Goal: Book appointment/travel/reservation

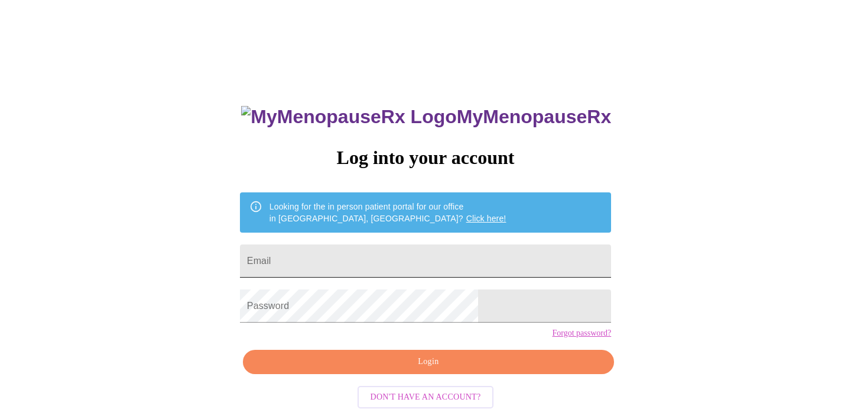
click at [503, 258] on input "Email" at bounding box center [425, 260] width 371 height 33
type input "[PERSON_NAME][EMAIL_ADDRESS][PERSON_NAME][DOMAIN_NAME]"
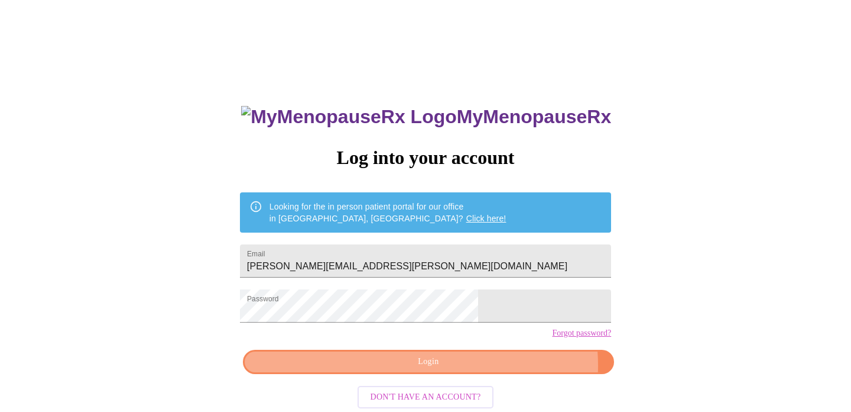
click at [487, 369] on span "Login" at bounding box center [429, 361] width 344 height 15
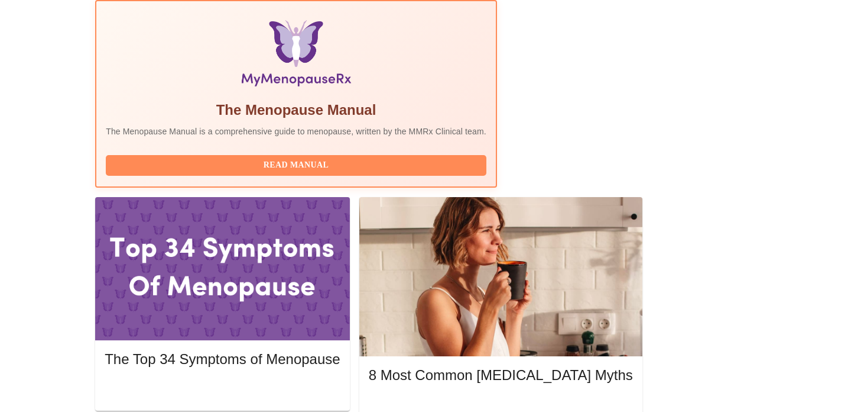
scroll to position [381, 0]
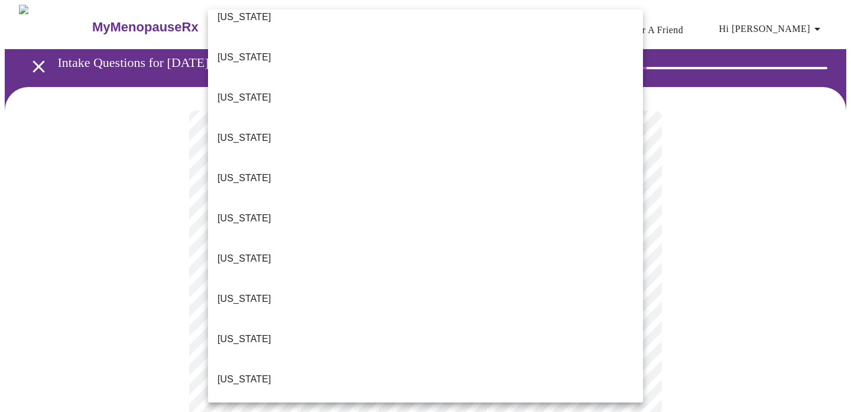
scroll to position [20, 0]
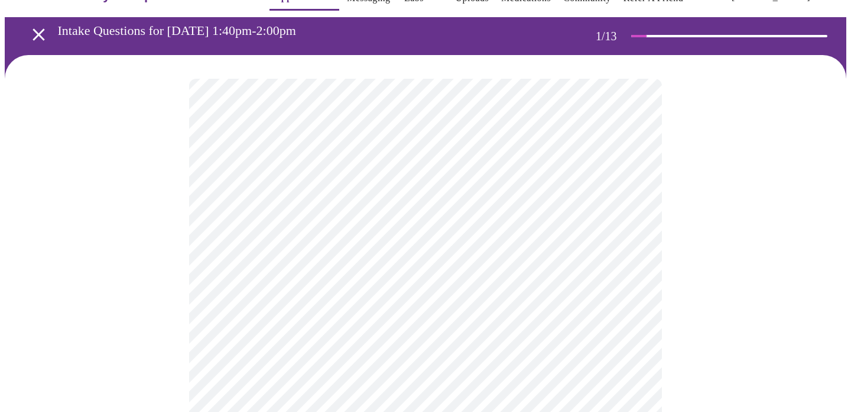
scroll to position [48, 0]
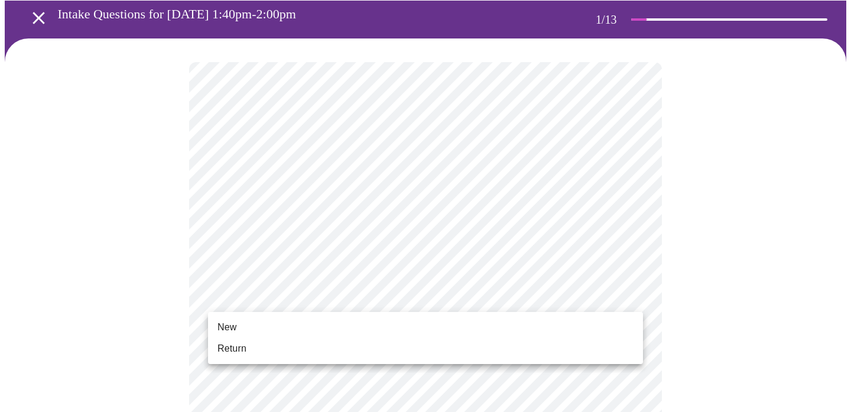
click at [562, 347] on li "Return" at bounding box center [425, 348] width 435 height 21
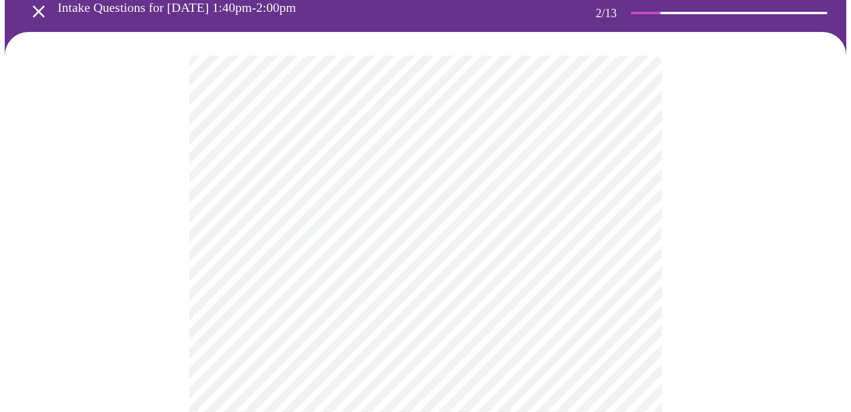
scroll to position [56, 0]
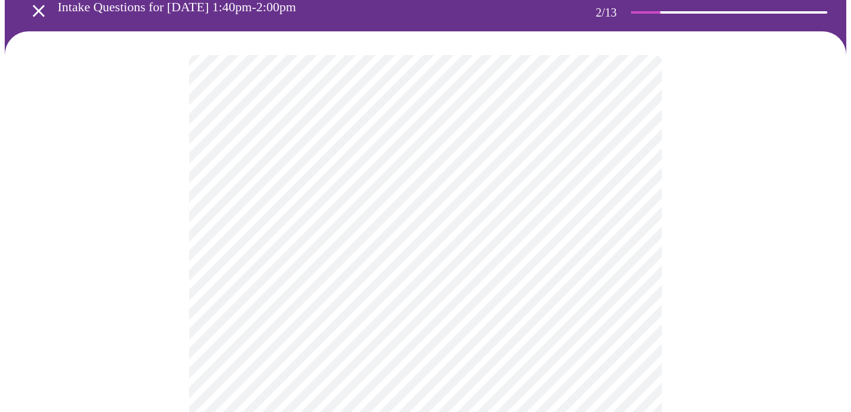
click at [630, 189] on body "MyMenopauseRx Appointments Messaging Labs 1 Uploads Medications Community Refer…" at bounding box center [426, 304] width 842 height 711
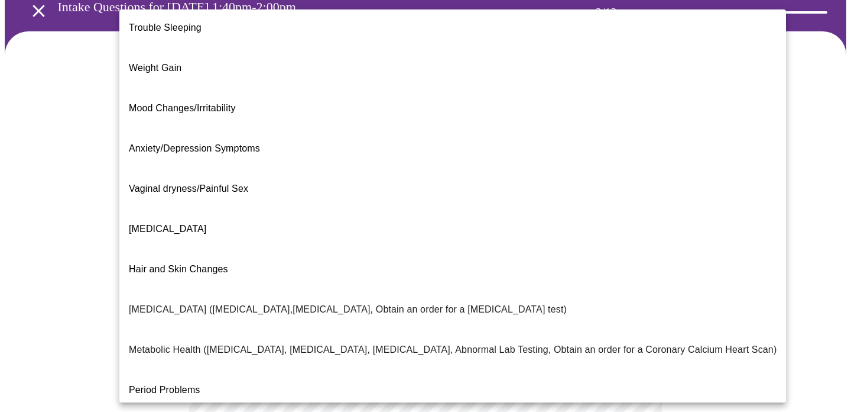
scroll to position [52, 0]
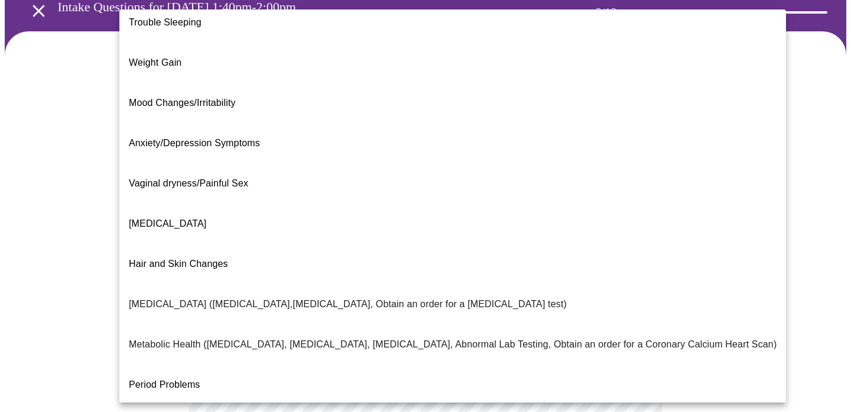
click at [255, 244] on li "Hair and Skin Changes" at bounding box center [452, 264] width 667 height 40
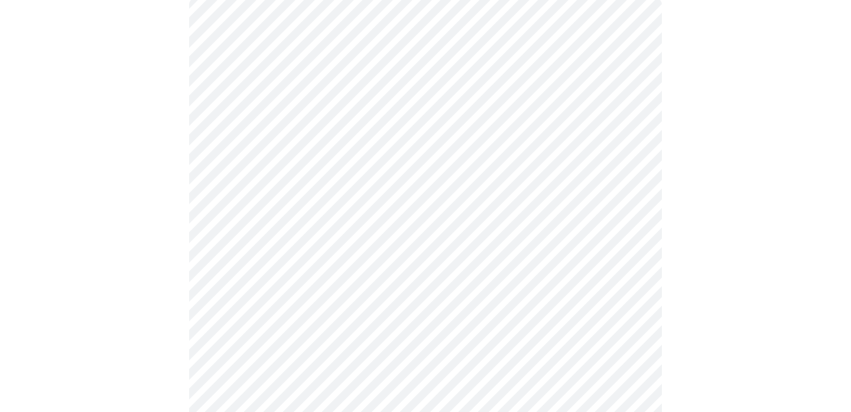
scroll to position [119, 0]
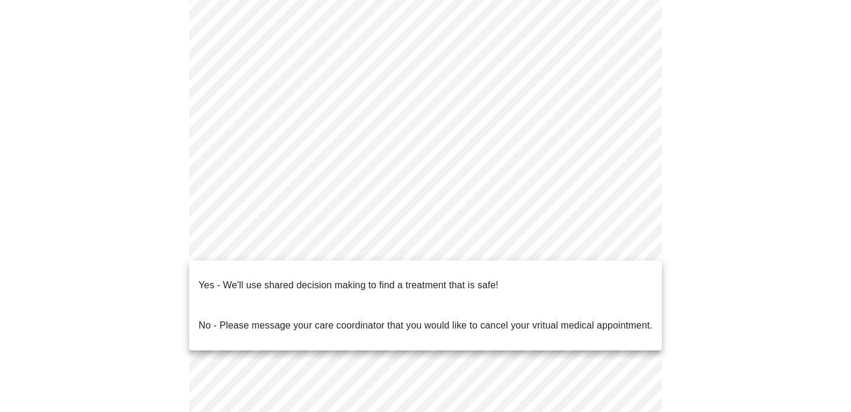
click at [634, 244] on body "MyMenopauseRx Appointments Messaging Labs 1 Uploads Medications Community Refer…" at bounding box center [426, 238] width 842 height 704
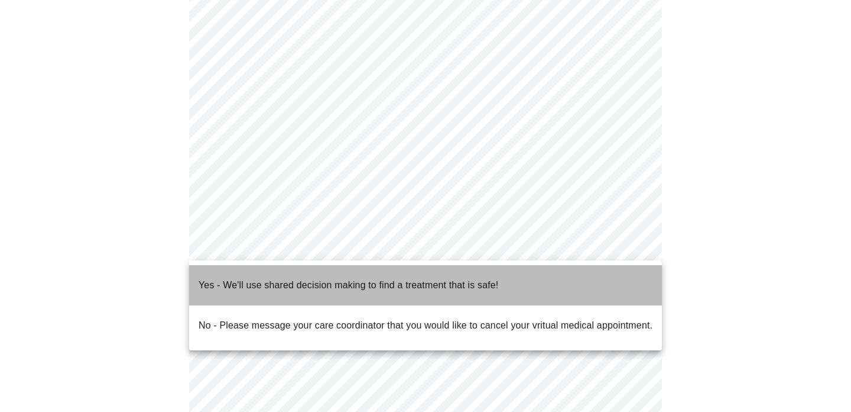
click at [584, 277] on li "Yes - We'll use shared decision making to find a treatment that is safe!" at bounding box center [425, 285] width 473 height 40
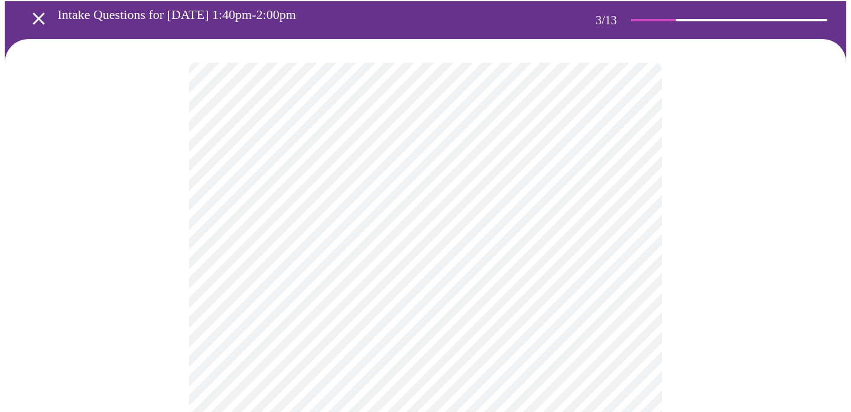
scroll to position [50, 0]
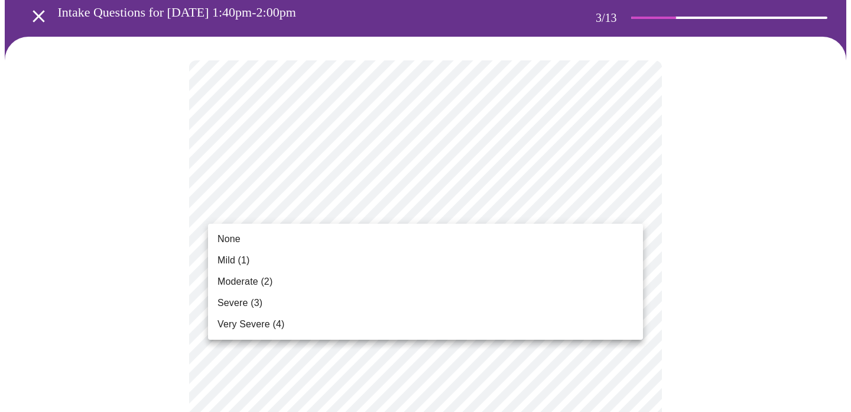
click at [594, 260] on li "Mild (1)" at bounding box center [425, 260] width 435 height 21
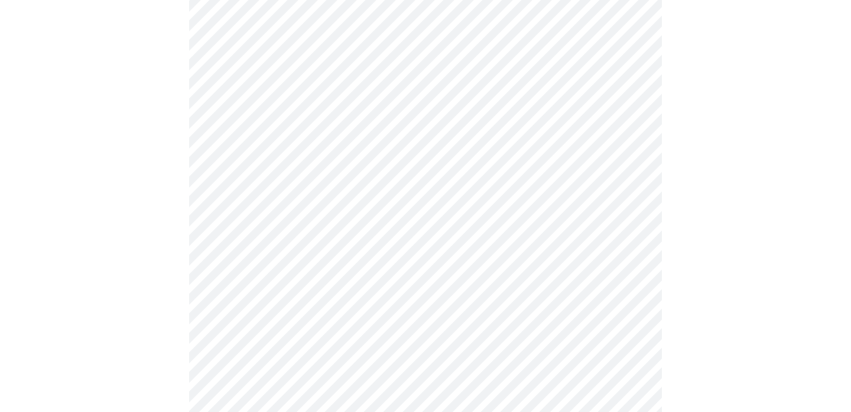
scroll to position [132, 0]
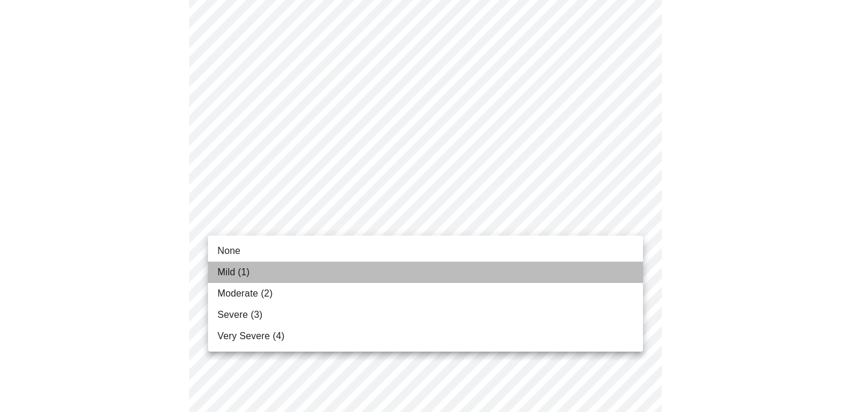
click at [572, 271] on li "Mild (1)" at bounding box center [425, 271] width 435 height 21
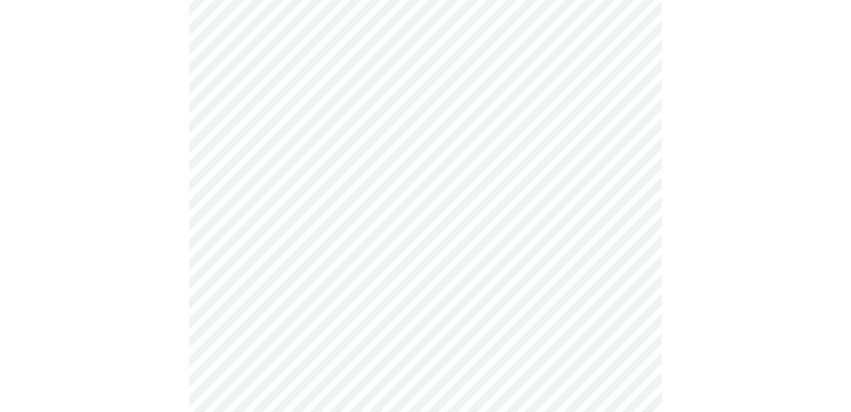
scroll to position [206, 0]
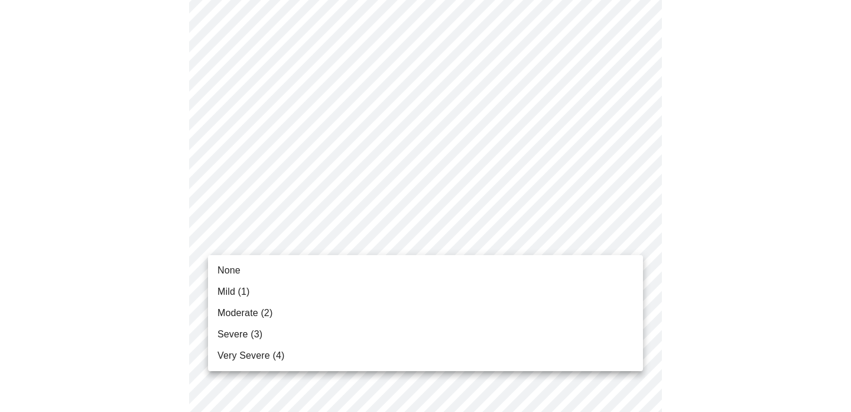
click at [471, 314] on li "Moderate (2)" at bounding box center [425, 312] width 435 height 21
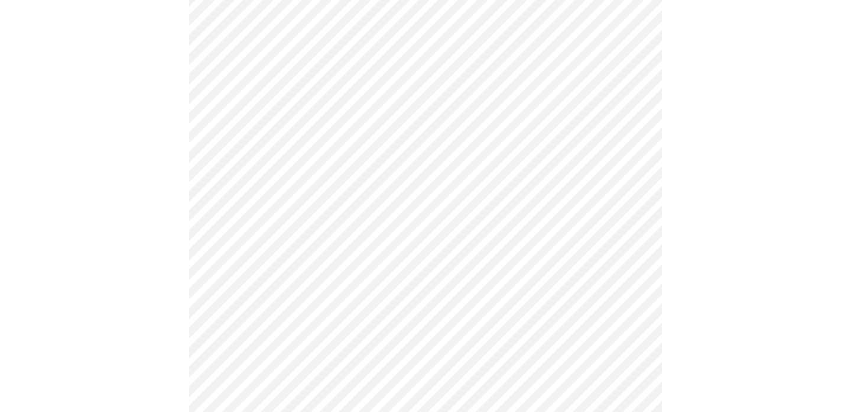
scroll to position [279, 0]
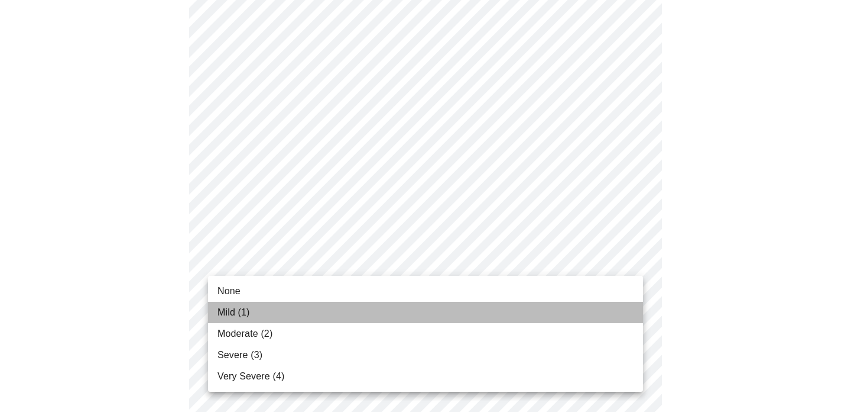
click at [591, 307] on li "Mild (1)" at bounding box center [425, 312] width 435 height 21
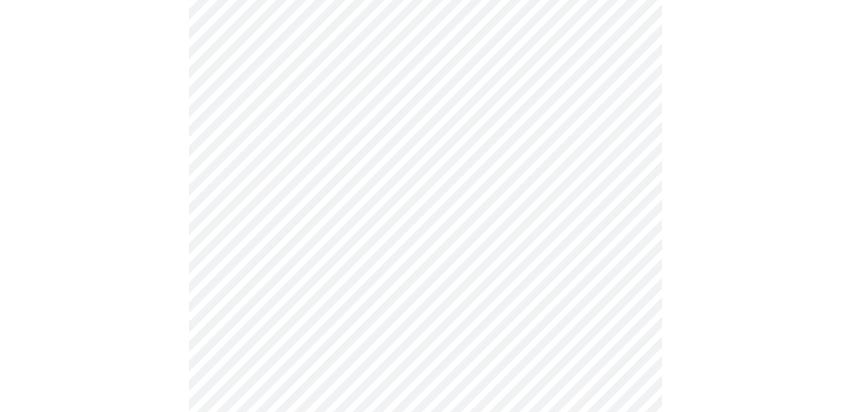
scroll to position [362, 0]
click at [634, 256] on body "MyMenopauseRx Appointments Messaging Labs 1 Uploads Medications Community Refer…" at bounding box center [426, 395] width 842 height 1507
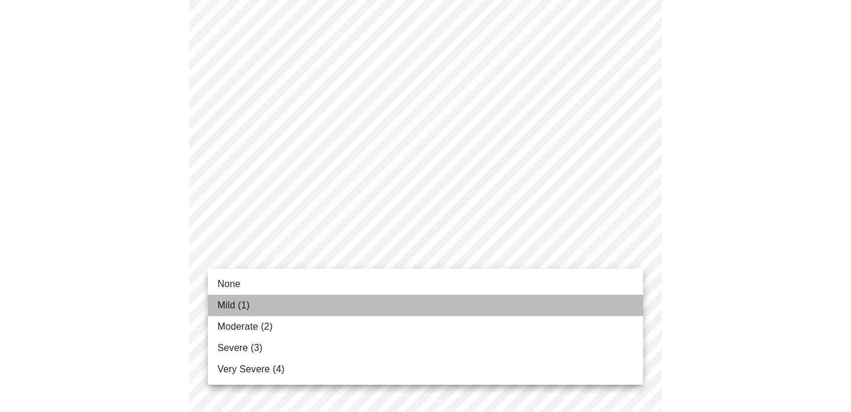
click at [527, 306] on li "Mild (1)" at bounding box center [425, 304] width 435 height 21
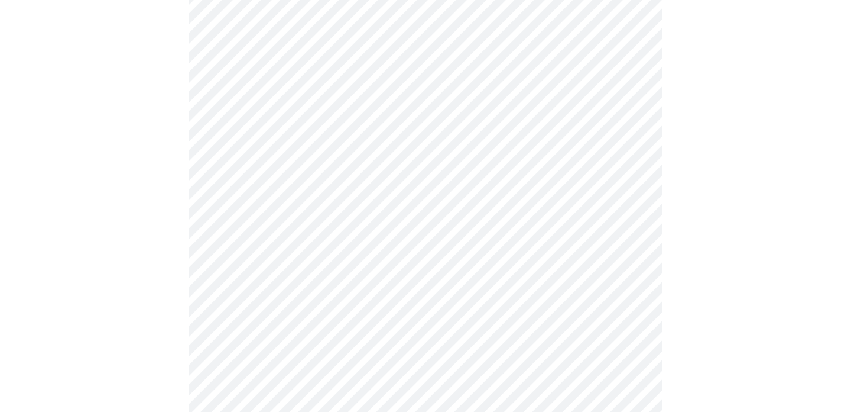
scroll to position [445, 0]
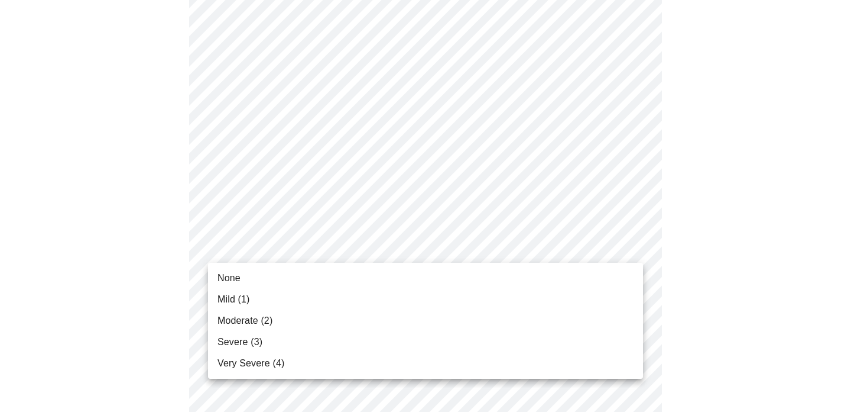
click at [629, 248] on body "MyMenopauseRx Appointments Messaging Labs 1 Uploads Medications Community Refer…" at bounding box center [426, 304] width 842 height 1490
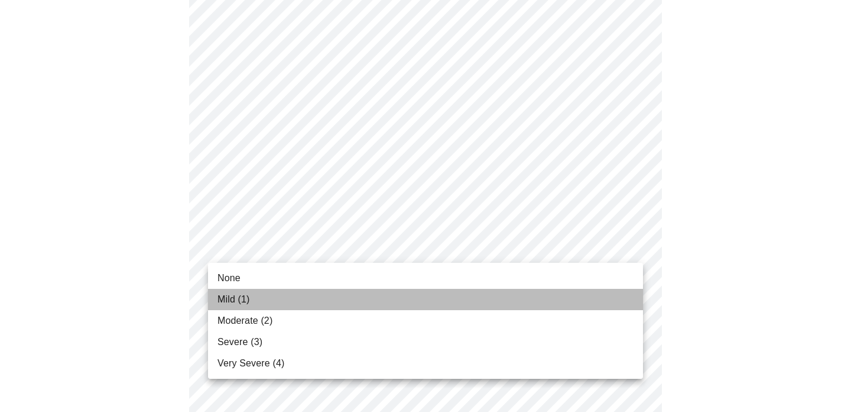
click at [613, 295] on li "Mild (1)" at bounding box center [425, 299] width 435 height 21
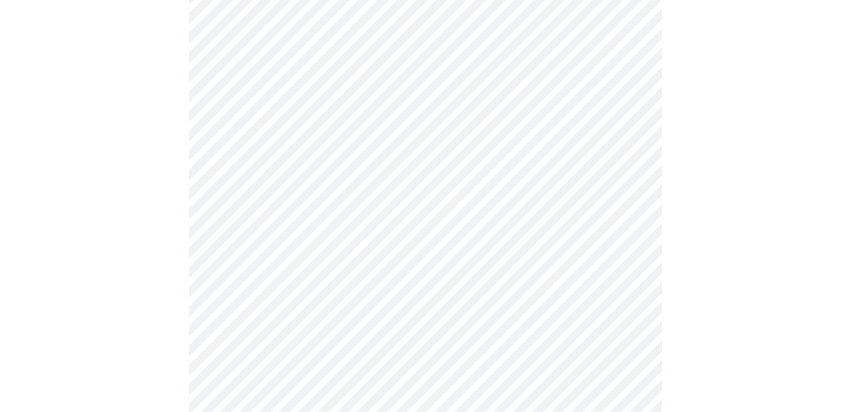
scroll to position [511, 0]
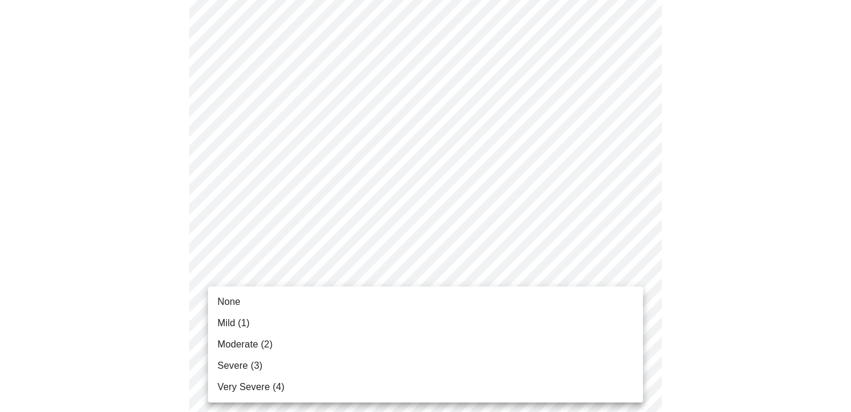
click at [634, 277] on body "MyMenopauseRx Appointments Messaging Labs 1 Uploads Medications Community Refer…" at bounding box center [426, 230] width 842 height 1474
click at [583, 349] on li "Moderate (2)" at bounding box center [425, 343] width 435 height 21
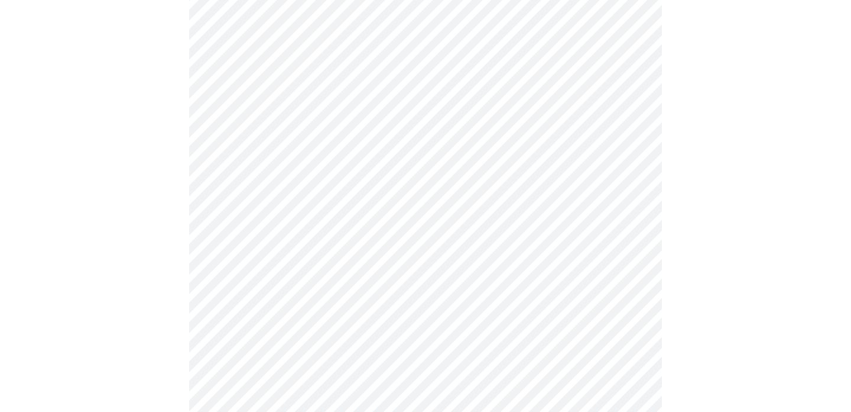
scroll to position [578, 0]
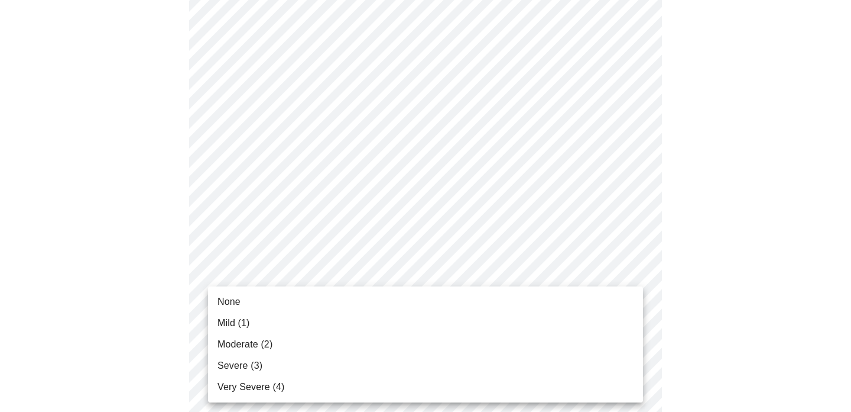
click at [634, 305] on body "MyMenopauseRx Appointments Messaging Labs 1 Uploads Medications Community Refer…" at bounding box center [426, 154] width 842 height 1457
click at [629, 300] on li "None" at bounding box center [425, 301] width 435 height 21
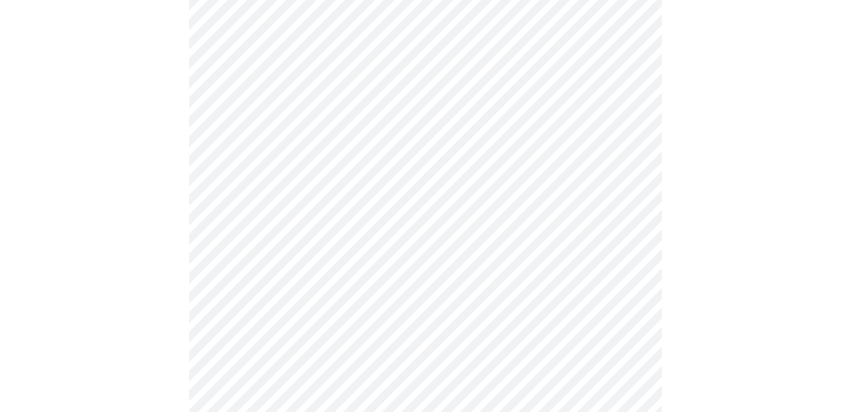
scroll to position [679, 0]
click at [632, 301] on body "MyMenopauseRx Appointments Messaging Labs 1 Uploads Medications Community Refer…" at bounding box center [426, 45] width 842 height 1440
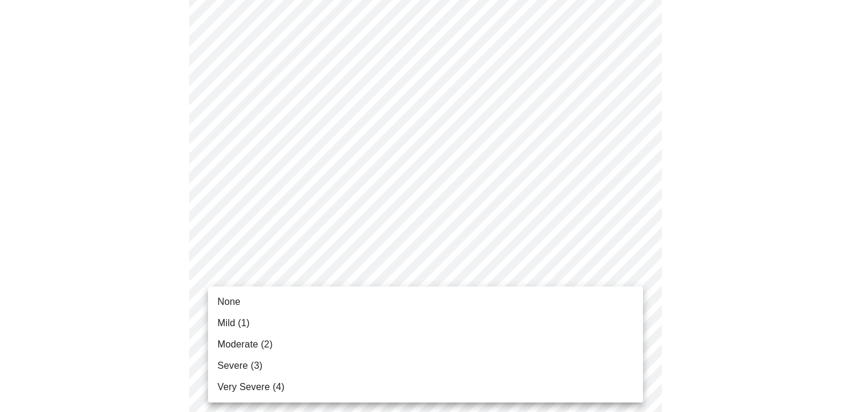
click at [594, 330] on li "Mild (1)" at bounding box center [425, 322] width 435 height 21
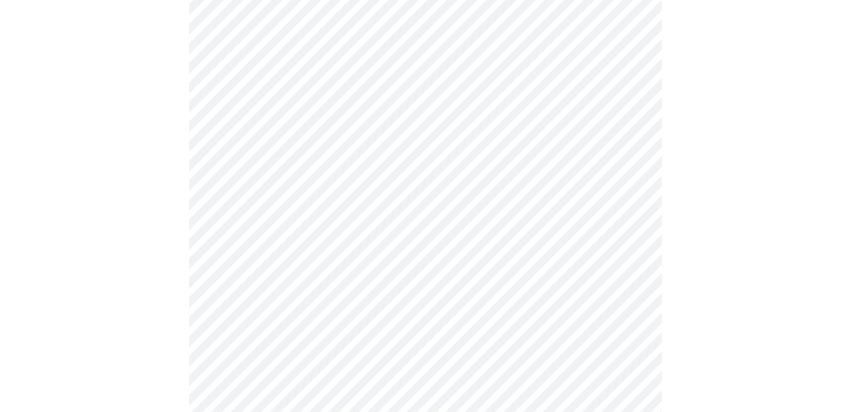
scroll to position [792, 0]
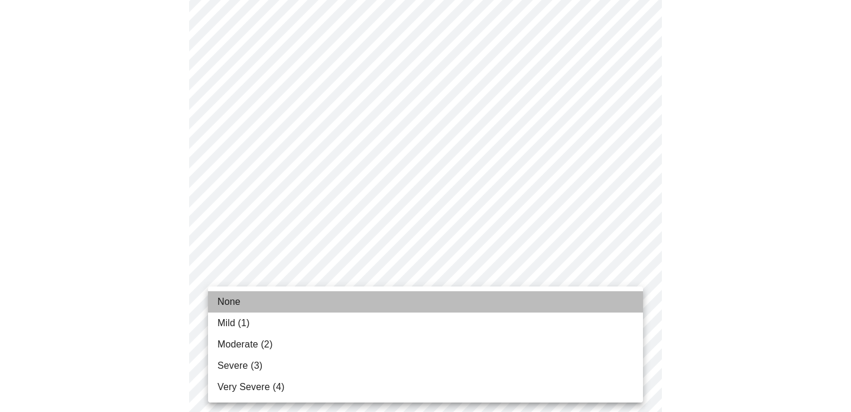
click at [585, 297] on li "None" at bounding box center [425, 301] width 435 height 21
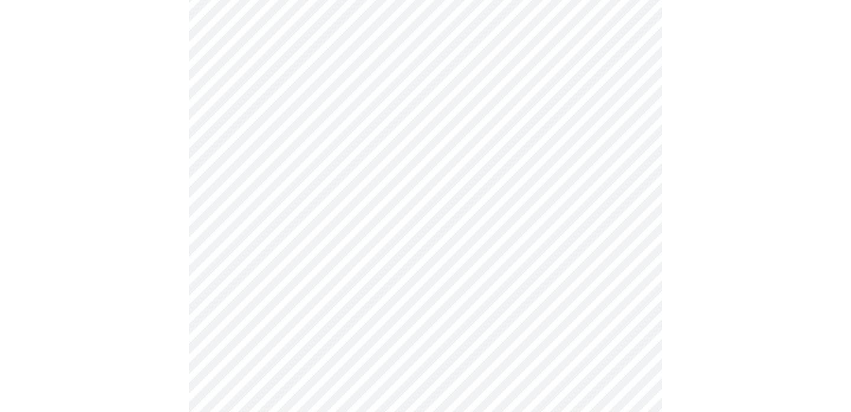
scroll to position [904, 0]
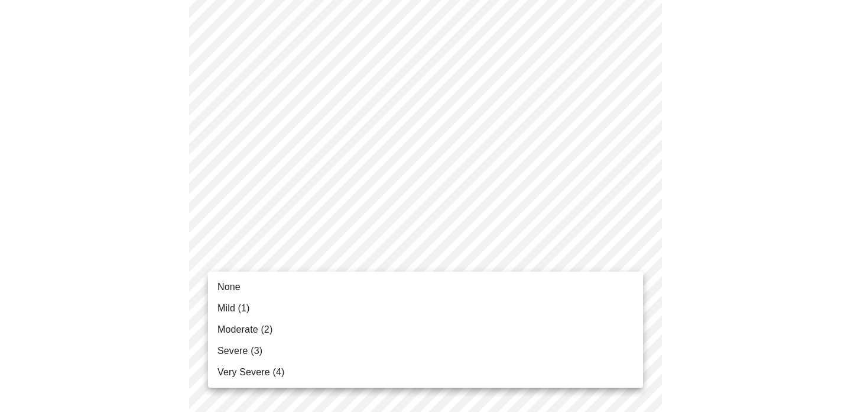
click at [510, 313] on li "Mild (1)" at bounding box center [425, 307] width 435 height 21
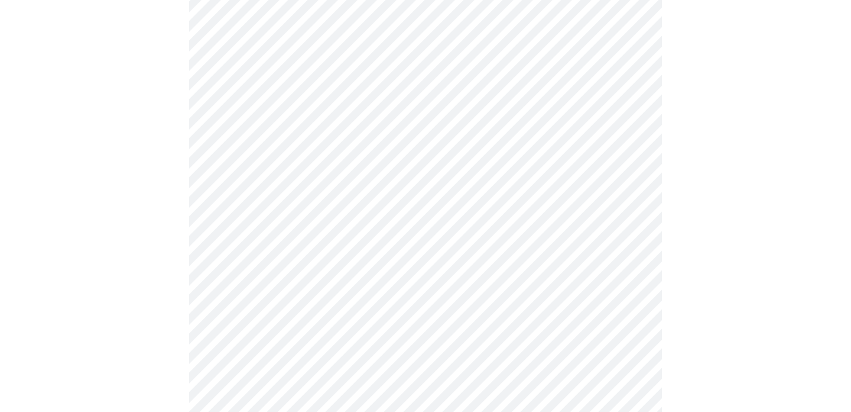
scroll to position [464, 0]
click at [631, 258] on body "MyMenopauseRx Appointments Messaging Labs 1 Uploads Medications Community Refer…" at bounding box center [426, 124] width 842 height 1167
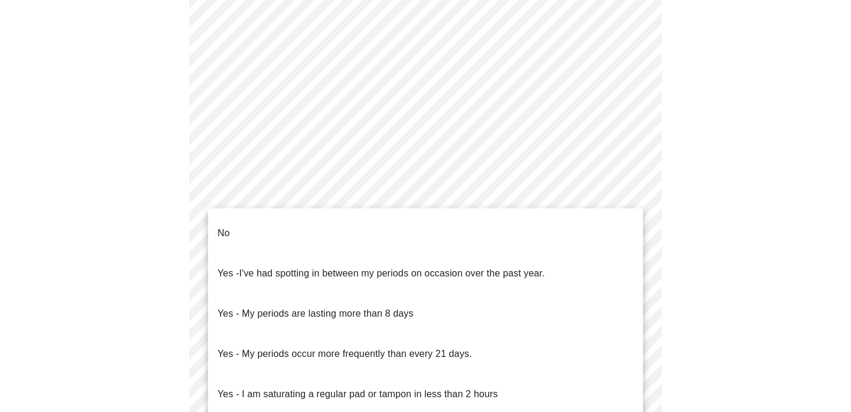
click at [627, 257] on li "Yes - I've had spotting in between my periods on occasion over the past year." at bounding box center [425, 273] width 435 height 40
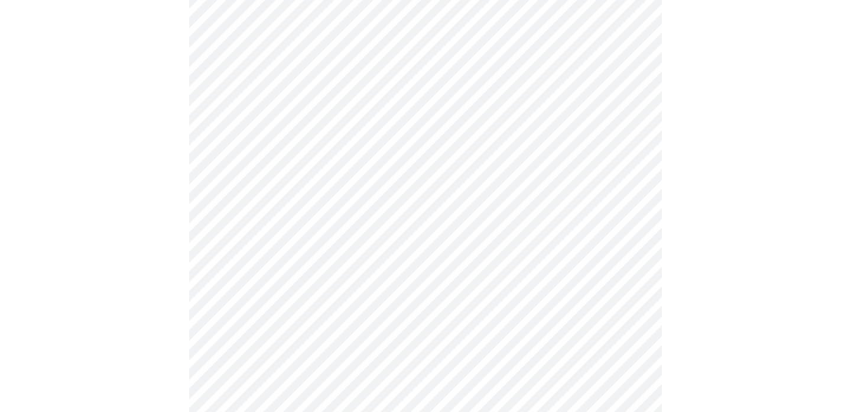
click at [634, 344] on body "MyMenopauseRx Appointments Messaging Labs 1 Uploads Medications Community Refer…" at bounding box center [426, 121] width 842 height 1160
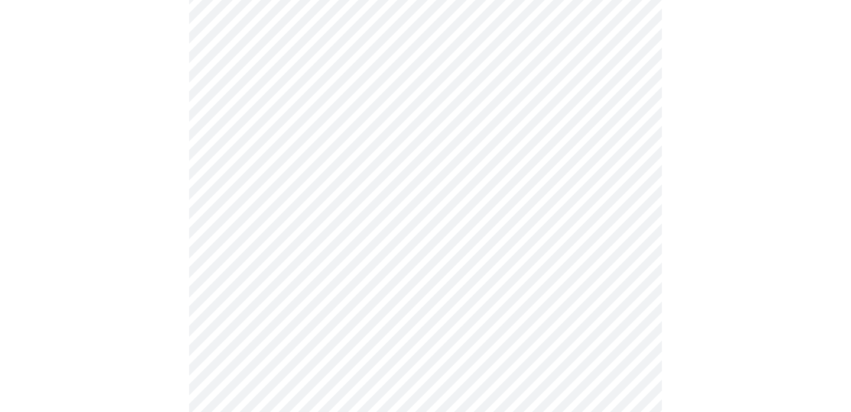
scroll to position [666, 0]
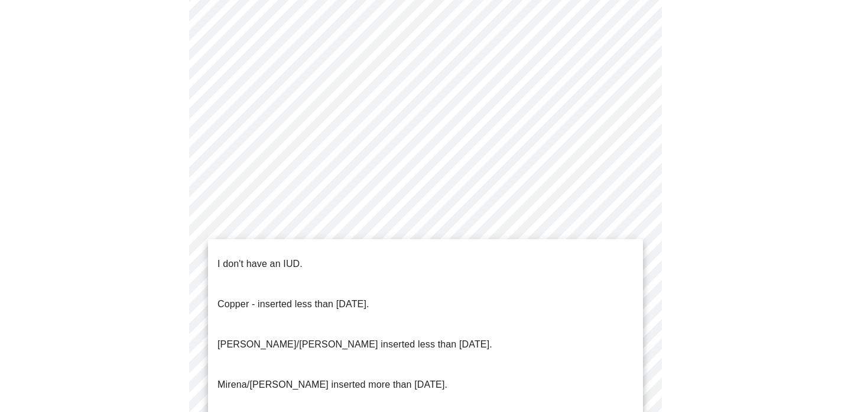
click at [604, 253] on li "I don't have an IUD." at bounding box center [425, 264] width 435 height 40
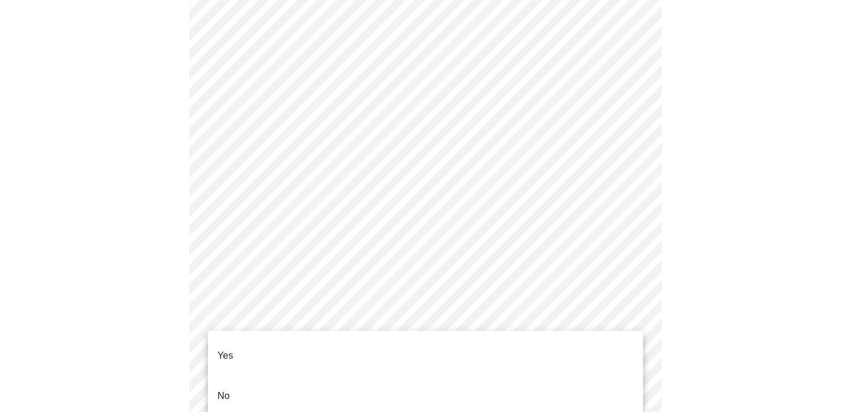
click at [620, 343] on li "Yes" at bounding box center [425, 355] width 435 height 40
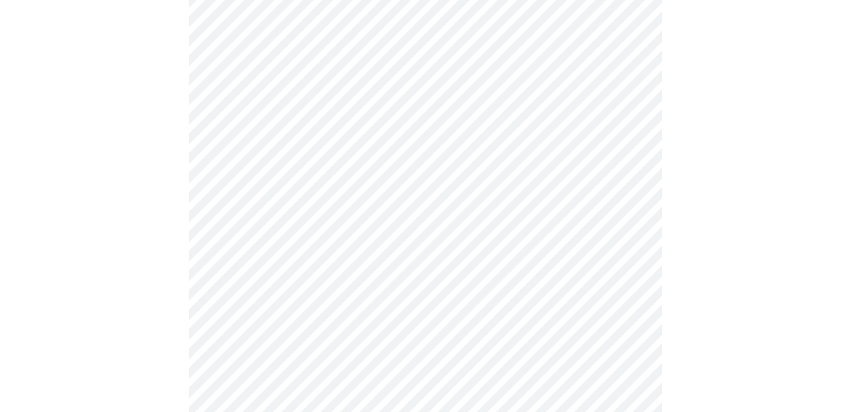
scroll to position [176, 0]
click at [633, 238] on body "MyMenopauseRx Appointments Messaging Labs 1 Uploads Medications Community Refer…" at bounding box center [426, 266] width 842 height 874
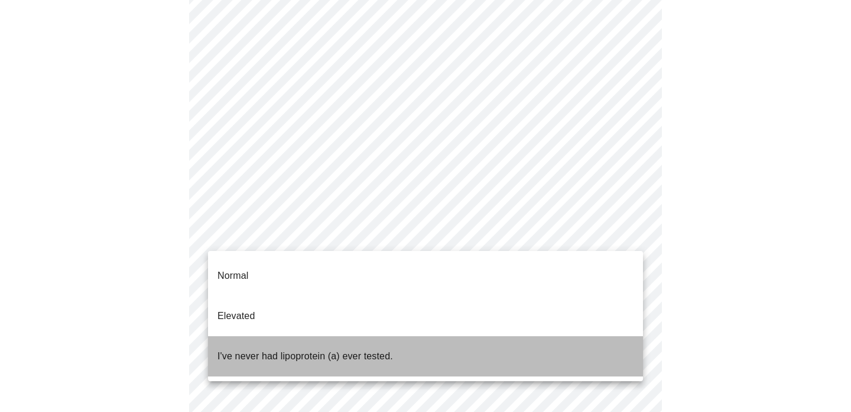
click at [584, 336] on li "I've never had lipoprotein (a) ever tested." at bounding box center [425, 356] width 435 height 40
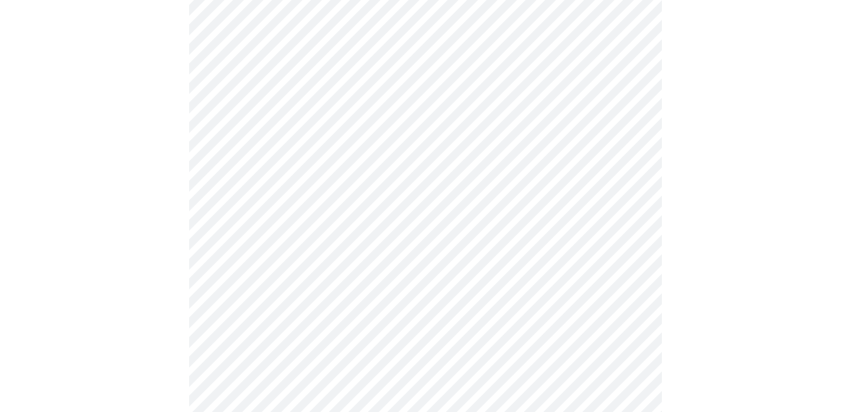
scroll to position [3035, 0]
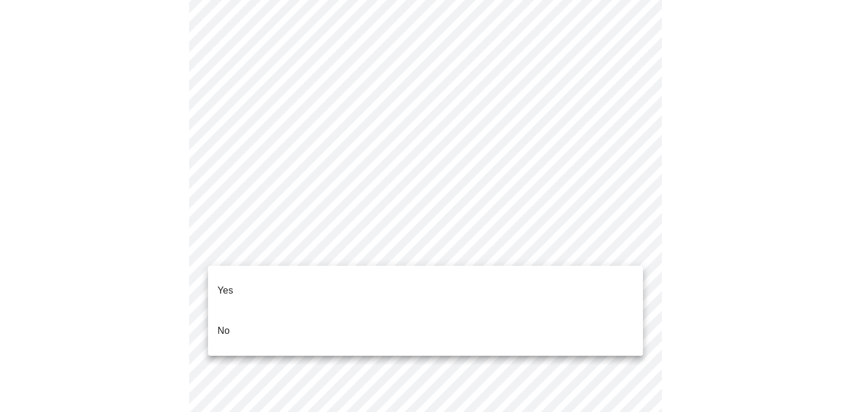
click at [599, 288] on li "Yes" at bounding box center [425, 290] width 435 height 40
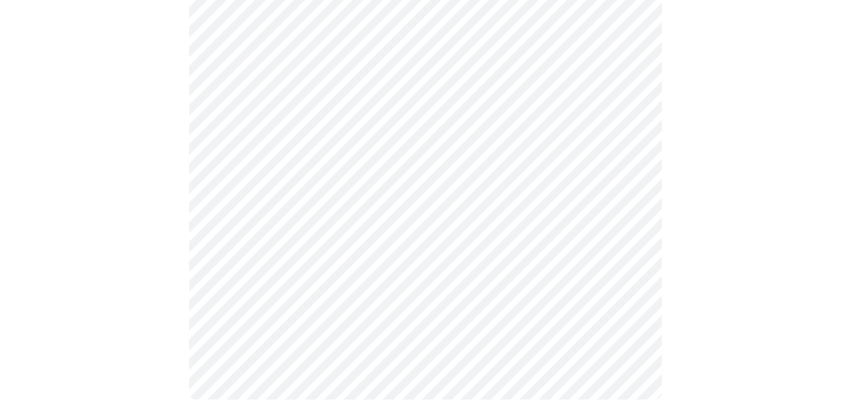
scroll to position [695, 0]
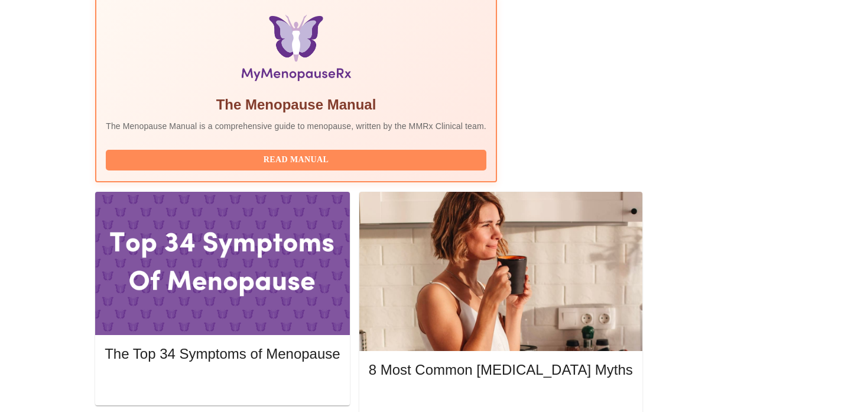
scroll to position [387, 0]
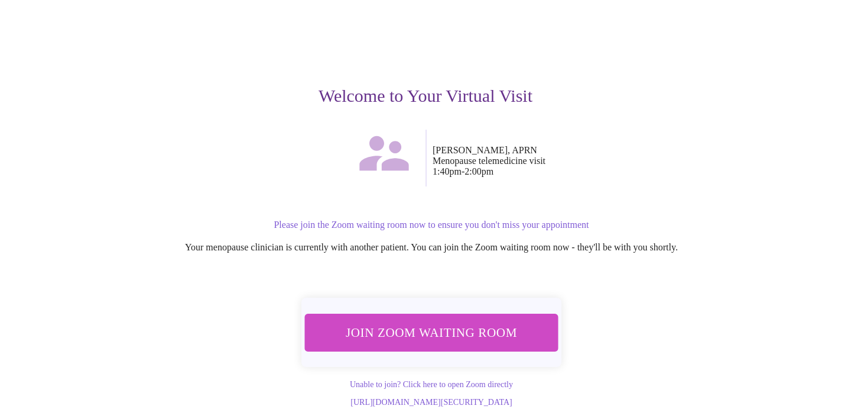
scroll to position [82, 0]
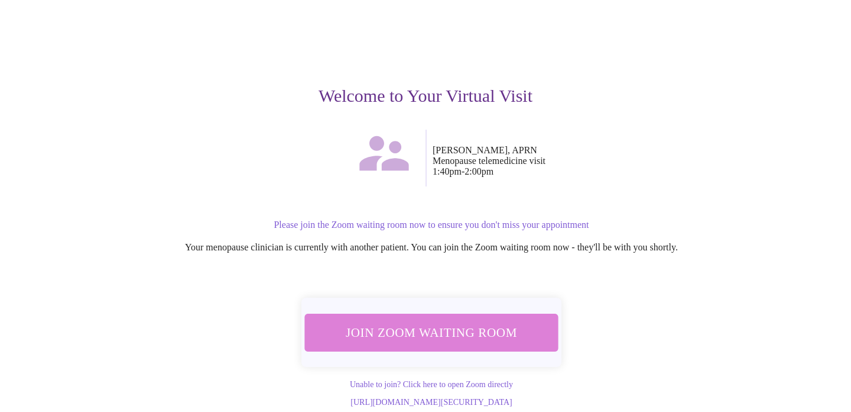
click at [442, 321] on span "Join Zoom Waiting Room" at bounding box center [431, 332] width 222 height 22
